Goal: Navigation & Orientation: Find specific page/section

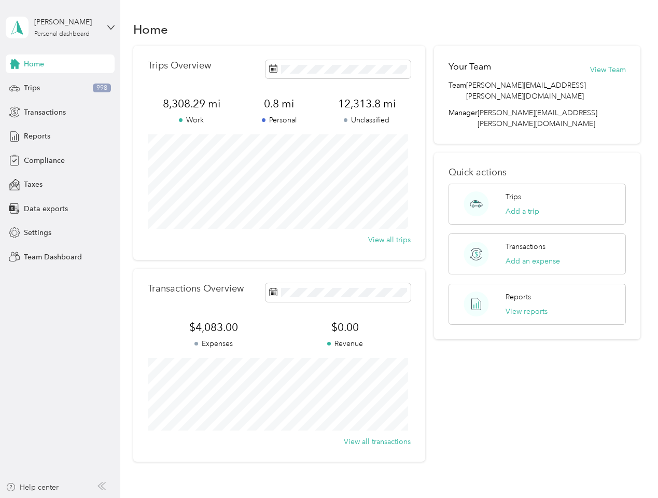
click at [329, 249] on div "Trips Overview 8,308.29 mi Work 0.8 mi Personal 12,313.8 mi Unclassified View a…" at bounding box center [279, 153] width 292 height 214
click at [60, 27] on div "[PERSON_NAME]" at bounding box center [66, 22] width 65 height 11
click at [60, 64] on div "You’re signed in as [PERSON_NAME][EMAIL_ADDRESS][PERSON_NAME][DOMAIN_NAME] Team…" at bounding box center [173, 91] width 335 height 106
click at [15, 64] on div "You’re signed in as [PERSON_NAME][EMAIL_ADDRESS][PERSON_NAME][DOMAIN_NAME] Team…" at bounding box center [173, 91] width 335 height 106
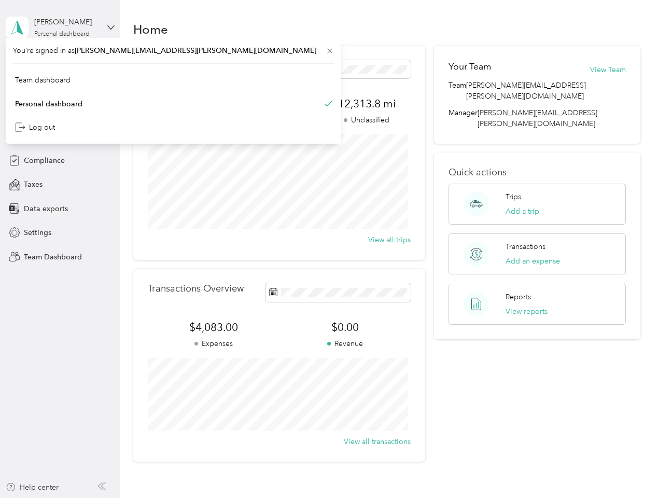
click at [60, 88] on div "Trips 998" at bounding box center [60, 88] width 109 height 19
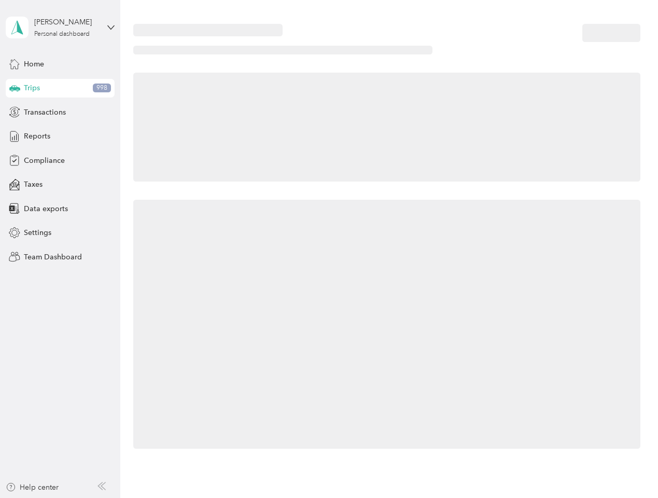
click at [15, 88] on icon at bounding box center [14, 87] width 11 height 5
